Goal: Task Accomplishment & Management: Use online tool/utility

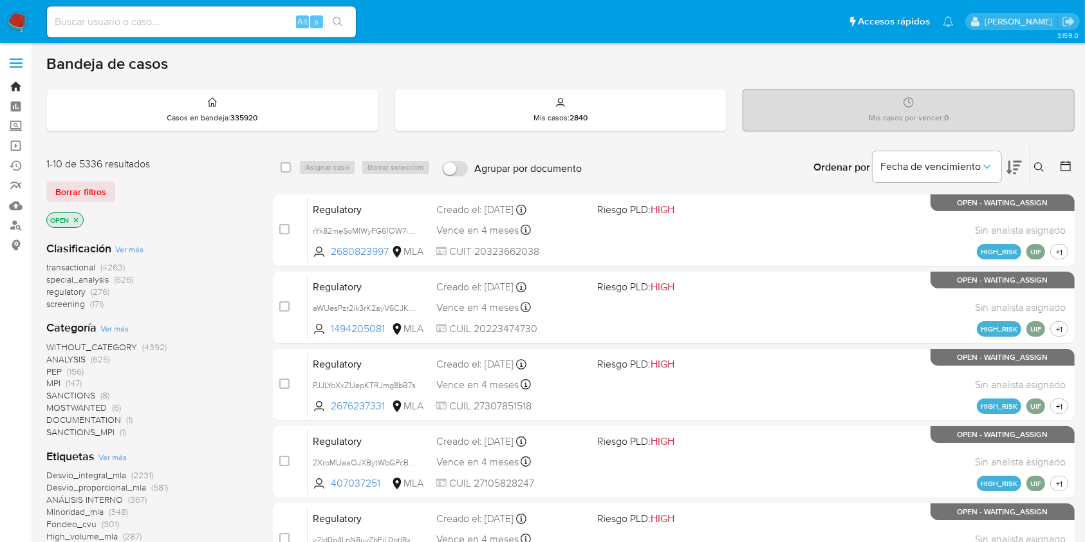
click at [12, 83] on link "Bandeja" at bounding box center [76, 87] width 153 height 20
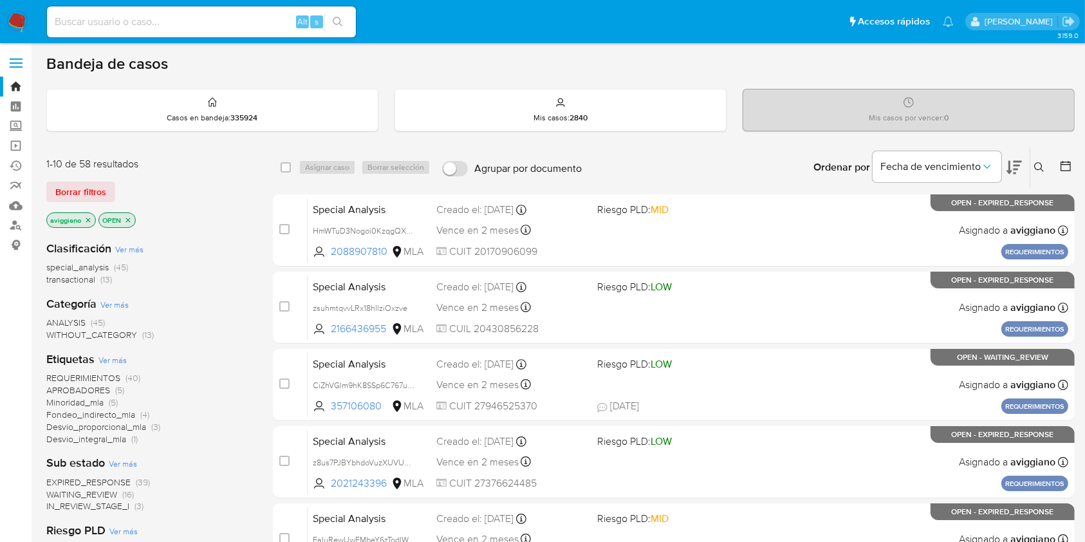
click at [90, 218] on icon "close-filter" at bounding box center [88, 220] width 8 height 8
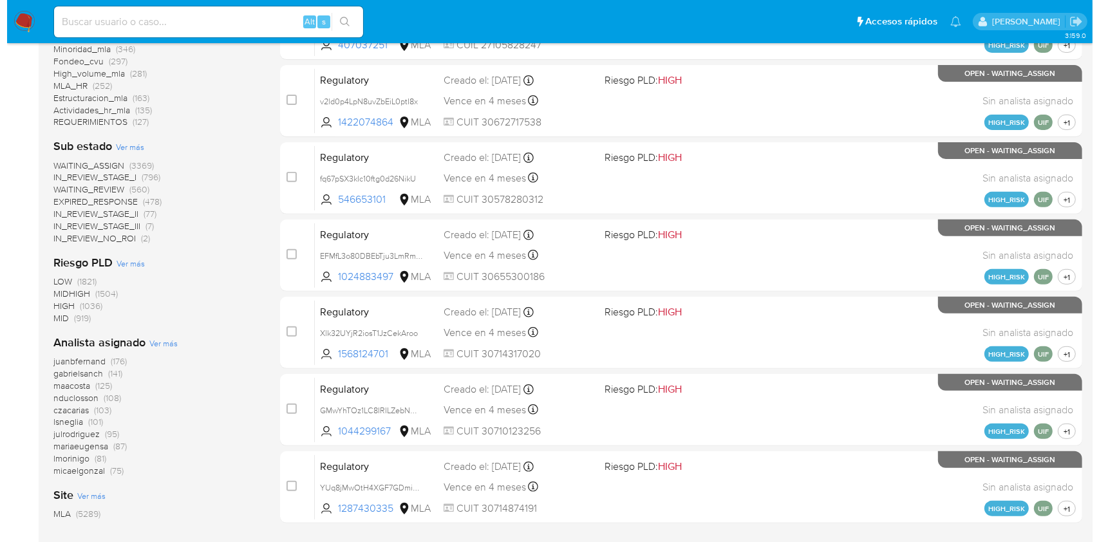
scroll to position [515, 0]
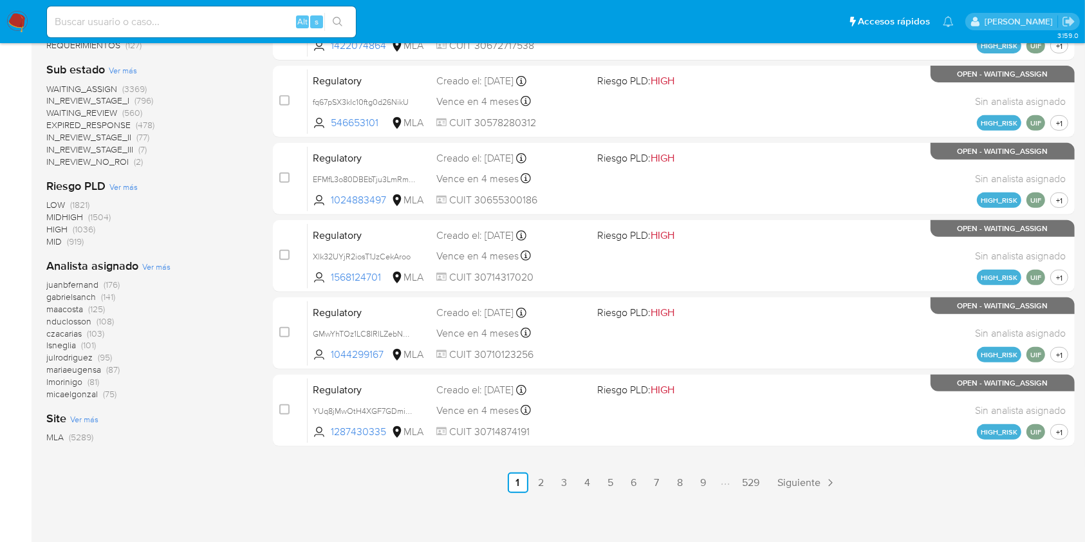
click at [154, 265] on span "Ver más" at bounding box center [156, 267] width 28 height 12
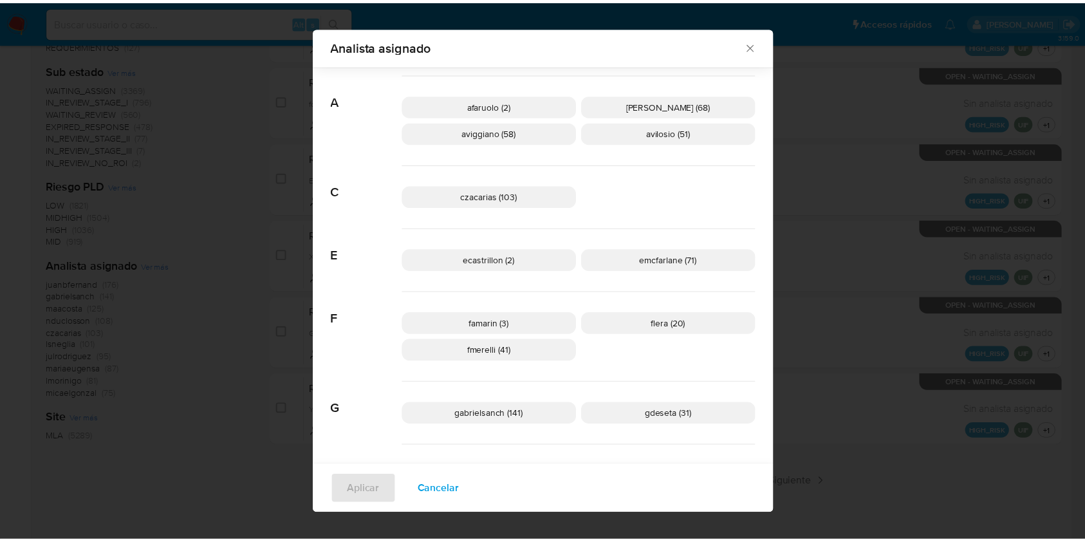
scroll to position [0, 0]
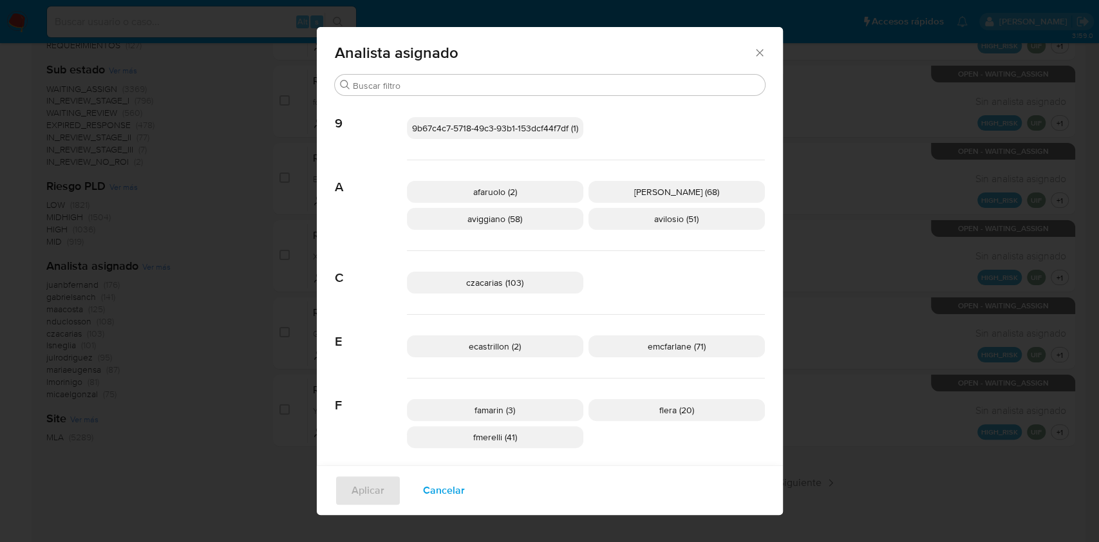
click at [755, 50] on icon "Cerrar" at bounding box center [759, 52] width 13 height 13
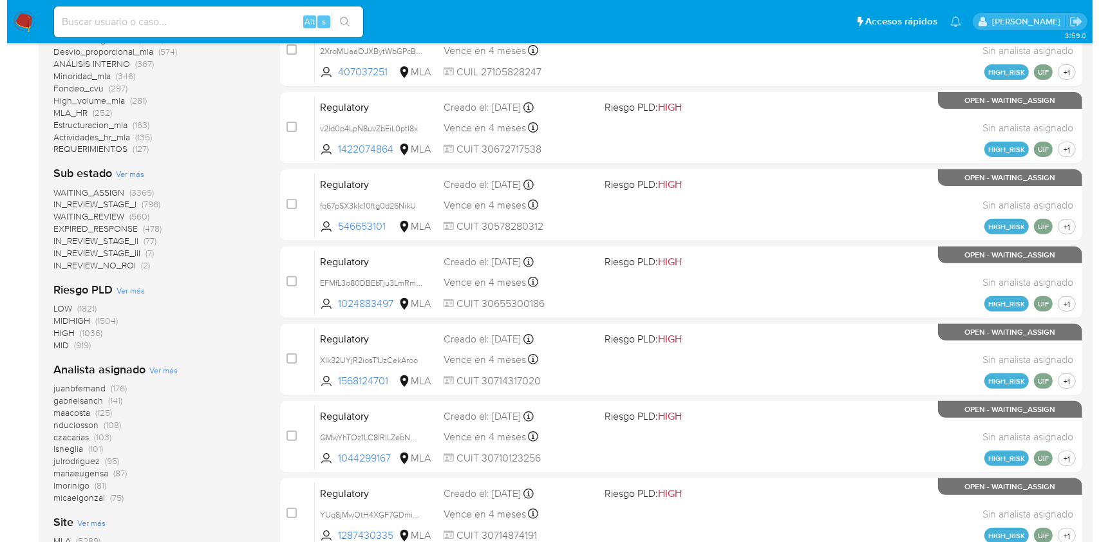
scroll to position [515, 0]
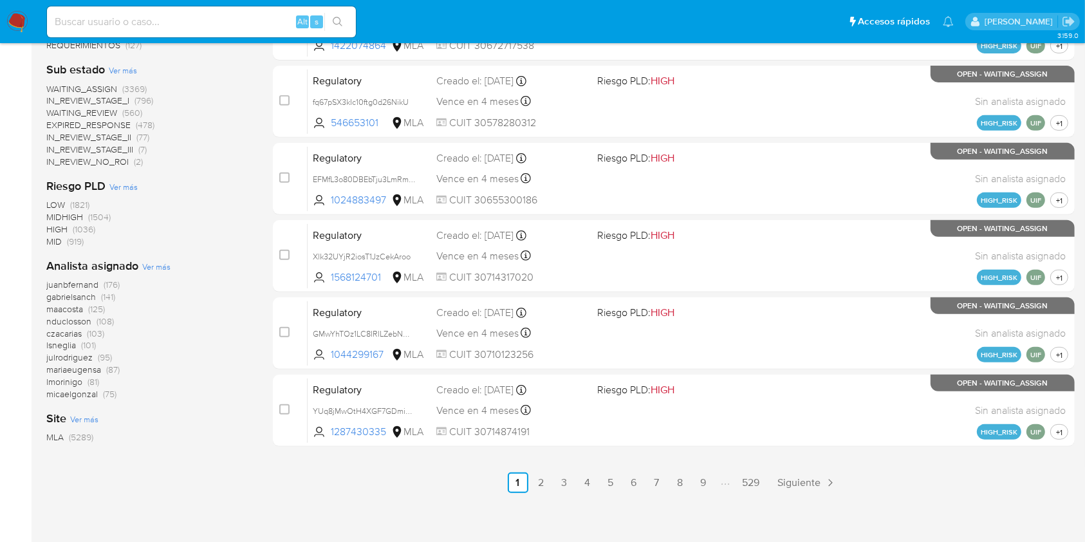
click at [160, 266] on span "Ver más" at bounding box center [156, 267] width 28 height 12
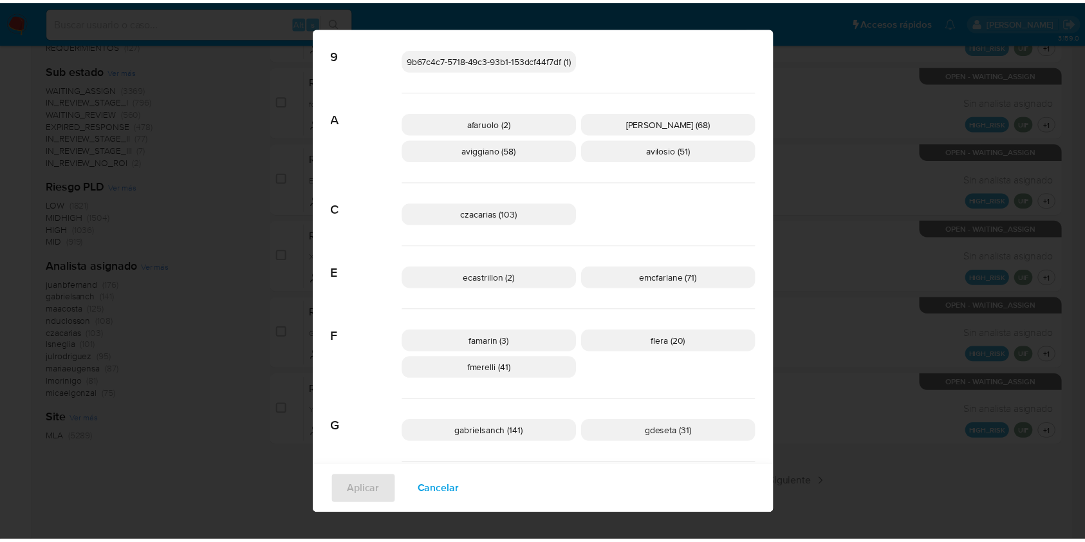
scroll to position [0, 0]
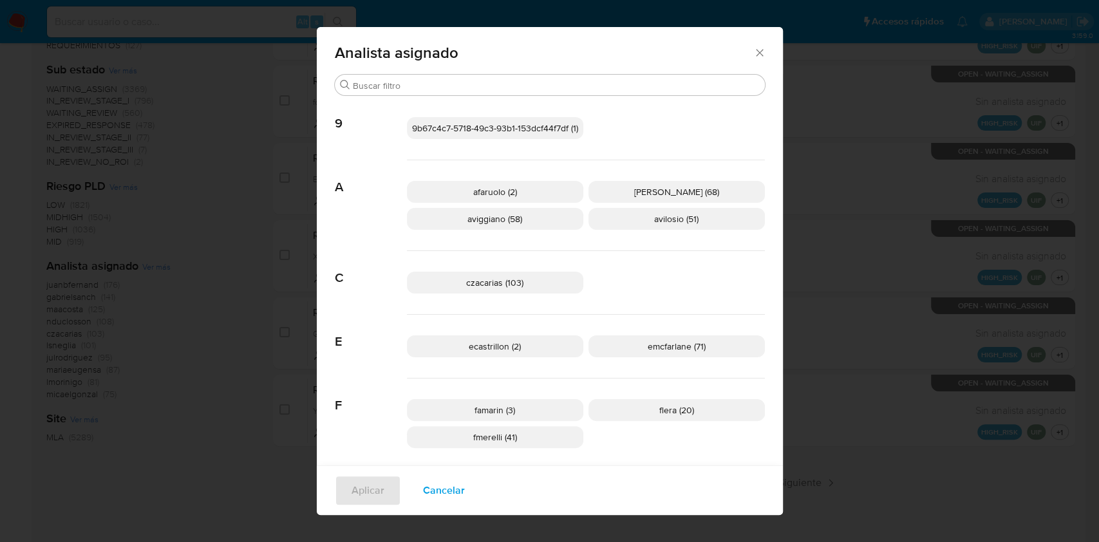
click at [664, 203] on div "afaruolo (2) [PERSON_NAME] (68) aviggiano (58) [PERSON_NAME] (51)" at bounding box center [586, 205] width 358 height 91
click at [663, 201] on p "[PERSON_NAME] (68)" at bounding box center [676, 192] width 176 height 22
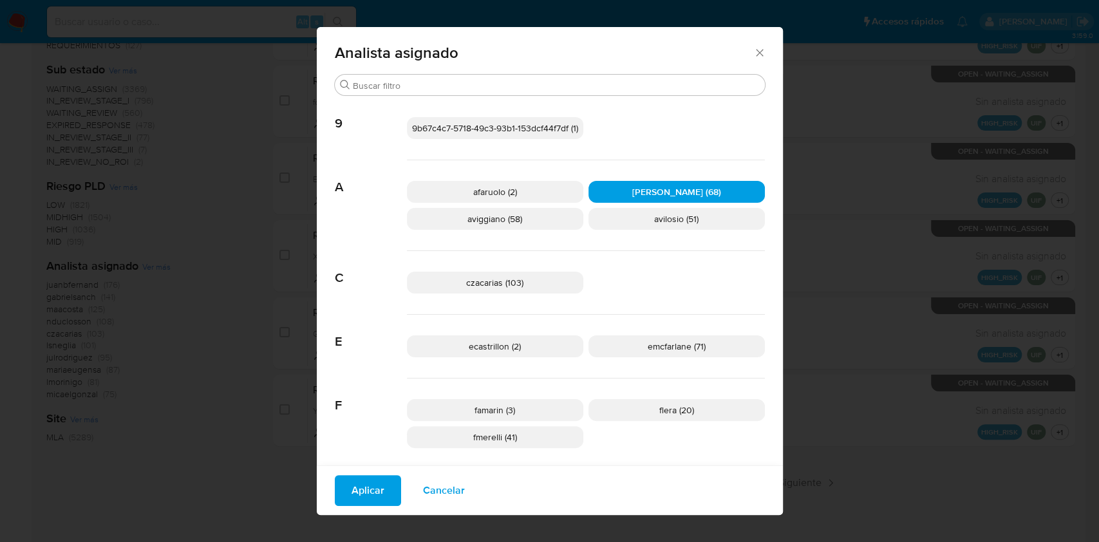
click at [360, 477] on span "Aplicar" at bounding box center [367, 490] width 33 height 28
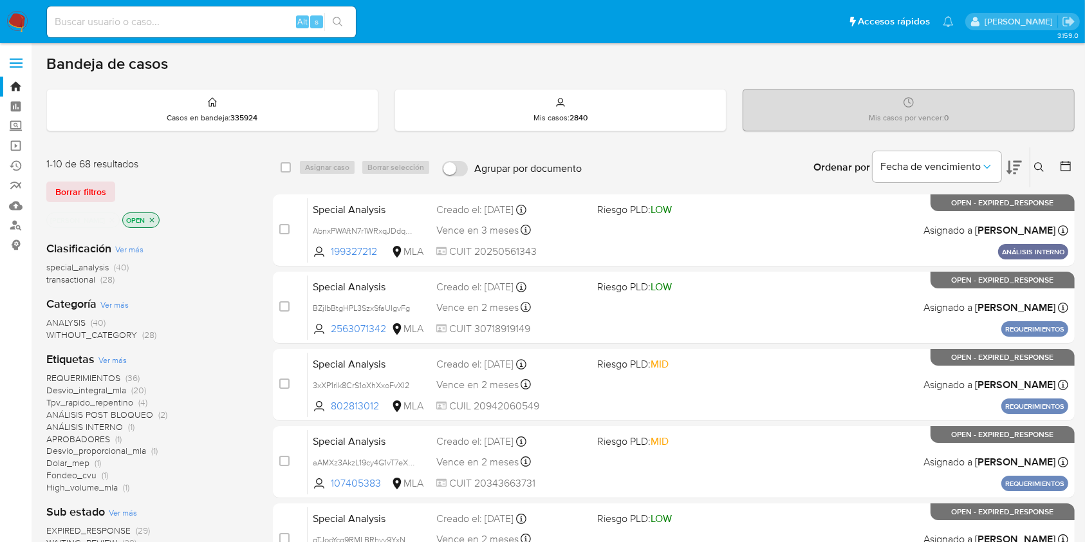
click at [108, 219] on icon "close-filter" at bounding box center [112, 220] width 8 height 8
